Goal: Information Seeking & Learning: Learn about a topic

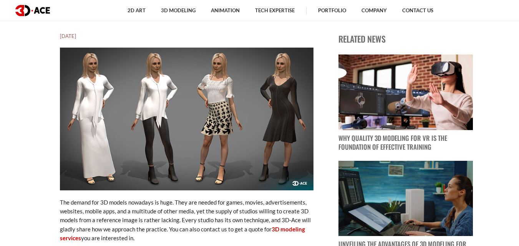
scroll to position [228, 0]
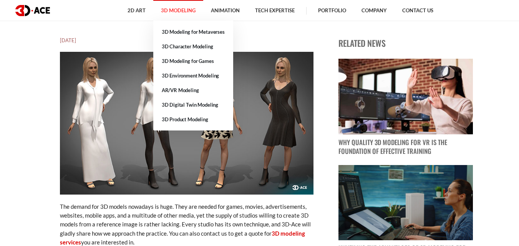
click at [177, 13] on link "3D Modeling" at bounding box center [178, 10] width 50 height 21
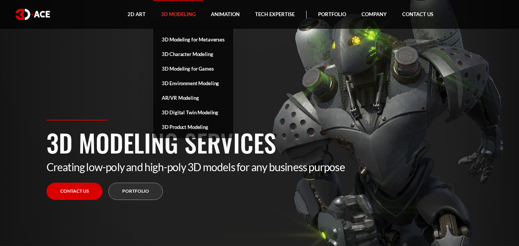
click at [162, 27] on link "3D Modeling" at bounding box center [178, 14] width 50 height 29
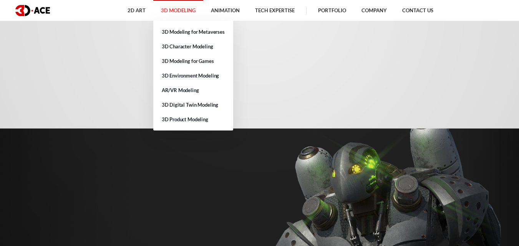
scroll to position [331, 0]
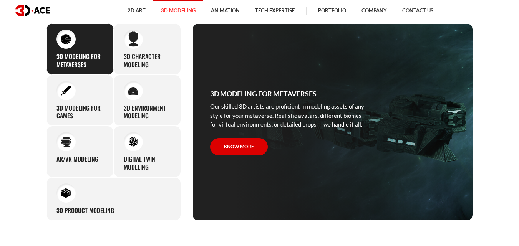
scroll to position [342, 0]
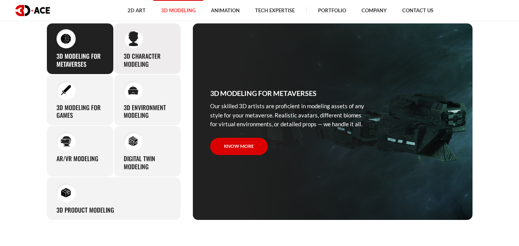
click at [150, 46] on div "3D character modeling We are fond of making memorable characters that captivate…" at bounding box center [147, 49] width 67 height 52
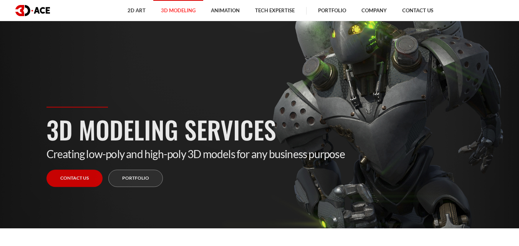
scroll to position [17, 0]
